Goal: Transaction & Acquisition: Purchase product/service

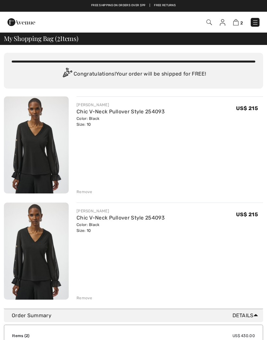
click at [89, 297] on div "Remove" at bounding box center [85, 298] width 16 height 6
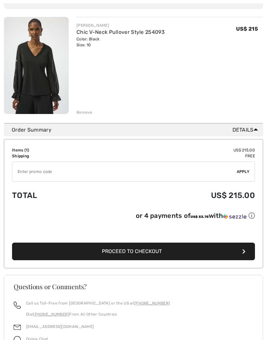
scroll to position [79, 0]
click at [130, 254] on span "Proceed to Checkout" at bounding box center [132, 251] width 60 height 6
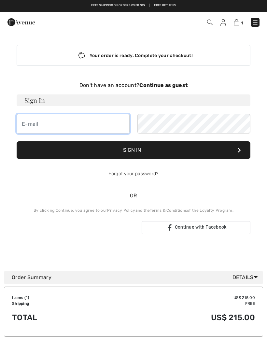
click at [49, 121] on input "email" at bounding box center [73, 124] width 113 height 20
type input "[EMAIL_ADDRESS][DOMAIN_NAME]"
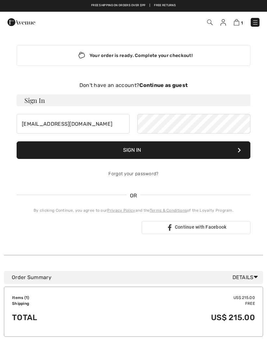
click at [150, 153] on button "Sign In" at bounding box center [134, 150] width 234 height 18
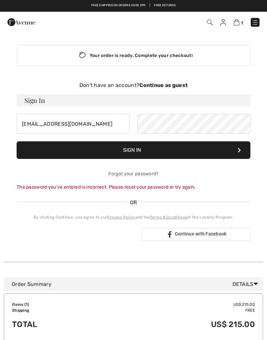
click at [238, 150] on icon at bounding box center [239, 149] width 3 height 5
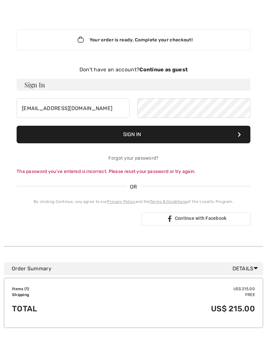
scroll to position [20, 0]
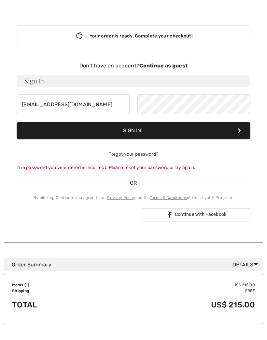
click at [264, 216] on div "Your order is ready. Complete your checkout! Don't have an account? Continue as…" at bounding box center [133, 250] width 267 height 477
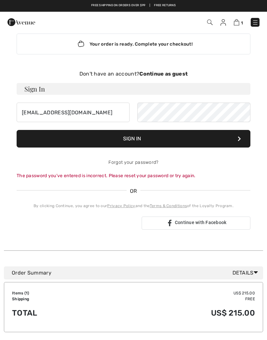
scroll to position [0, 0]
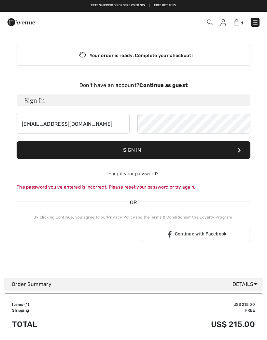
click at [160, 89] on div "Don't have an account? Continue as guest" at bounding box center [134, 85] width 234 height 8
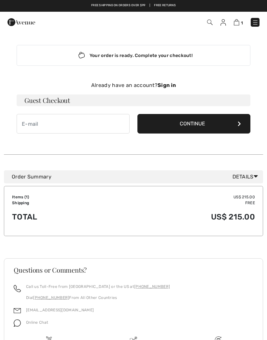
click at [235, 127] on button "Continue" at bounding box center [193, 124] width 113 height 20
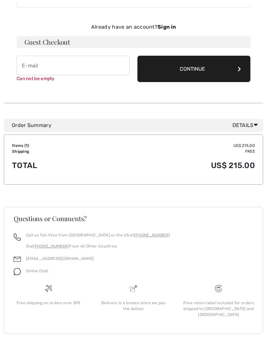
scroll to position [63, 0]
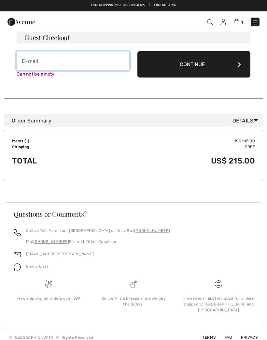
click at [26, 58] on input "email" at bounding box center [73, 61] width 113 height 20
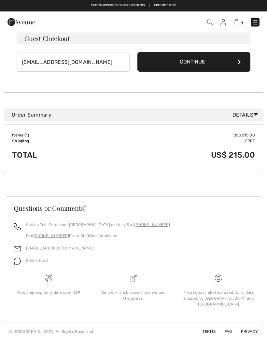
scroll to position [56, 0]
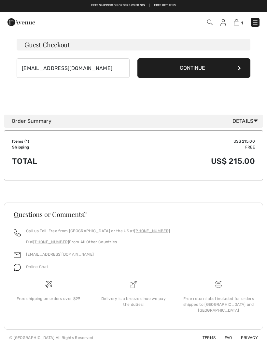
click at [240, 72] on button "Continue" at bounding box center [193, 68] width 113 height 20
click at [236, 73] on button "Continue" at bounding box center [193, 68] width 113 height 20
click at [238, 73] on button "Continue" at bounding box center [193, 68] width 113 height 20
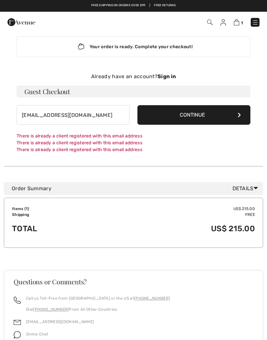
scroll to position [7, 0]
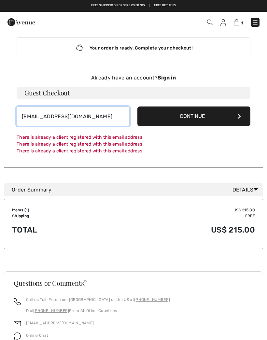
click at [85, 121] on input "austinsgma@aol.com" at bounding box center [73, 116] width 113 height 20
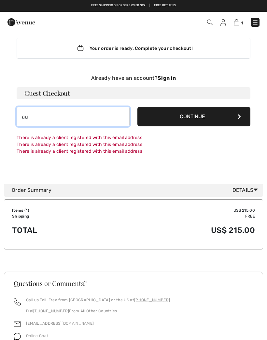
type input "a"
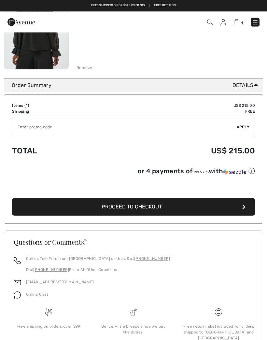
scroll to position [124, 0]
click at [139, 209] on span "Proceed to Checkout" at bounding box center [132, 207] width 60 height 6
click at [140, 204] on span "Proceed to Checkout" at bounding box center [132, 207] width 60 height 6
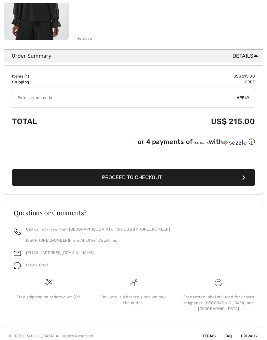
click at [138, 181] on span "Proceed to Checkout" at bounding box center [132, 177] width 60 height 6
click at [137, 184] on button "Proceed to Checkout" at bounding box center [133, 178] width 243 height 18
click at [245, 185] on button "Proceed to Checkout" at bounding box center [133, 178] width 243 height 18
click at [244, 184] on button "Proceed to Checkout" at bounding box center [133, 178] width 243 height 18
click at [244, 182] on button "Proceed to Checkout" at bounding box center [133, 178] width 243 height 18
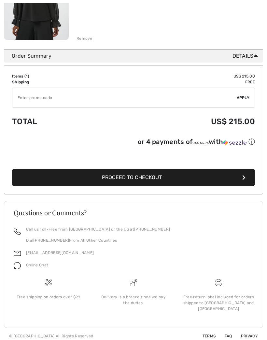
click at [216, 170] on div "Items ( 1 ) US$ 215.00 Promo code US$ 0.00 Shipping Free Tax1 US$ 0.00 Tax2 US$…" at bounding box center [133, 129] width 259 height 129
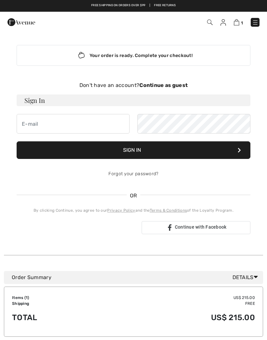
click at [125, 59] on div "Your order is ready. Complete your checkout!" at bounding box center [134, 55] width 234 height 21
click at [45, 104] on h3 "Sign In" at bounding box center [134, 100] width 234 height 12
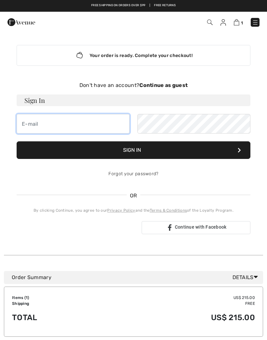
click at [38, 125] on input "email" at bounding box center [73, 124] width 113 height 20
type input "austinsgma@aol.com"
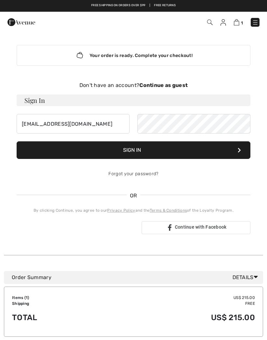
click at [130, 151] on button "Sign In" at bounding box center [134, 150] width 234 height 18
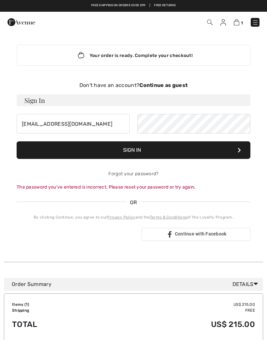
click at [128, 147] on button "Sign In" at bounding box center [134, 150] width 234 height 18
click at [135, 147] on button "Sign In" at bounding box center [134, 150] width 234 height 18
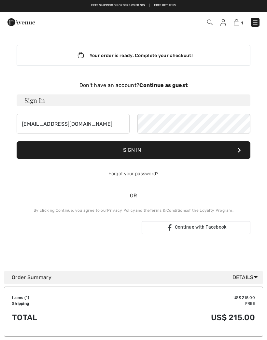
click at [134, 147] on button "Sign In" at bounding box center [134, 150] width 234 height 18
click at [134, 146] on button "Sign In" at bounding box center [134, 150] width 234 height 18
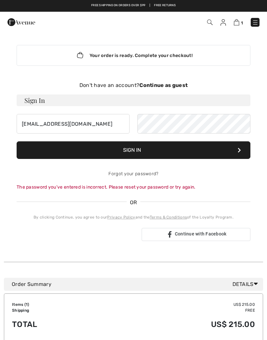
click at [238, 153] on button "Sign In" at bounding box center [134, 150] width 234 height 18
click at [239, 150] on icon at bounding box center [239, 149] width 3 height 5
click at [232, 24] on span "1" at bounding box center [188, 22] width 143 height 9
click at [256, 25] on img at bounding box center [255, 22] width 7 height 7
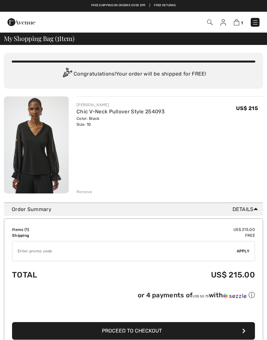
scroll to position [72, 15]
